Goal: Information Seeking & Learning: Find specific fact

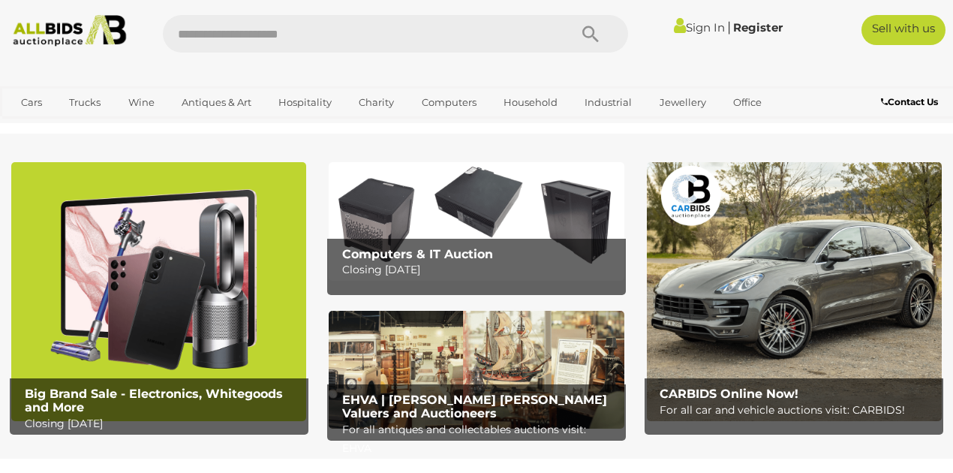
click at [365, 38] on input "text" at bounding box center [358, 34] width 391 height 38
type input "********"
